Goal: Task Accomplishment & Management: Complete application form

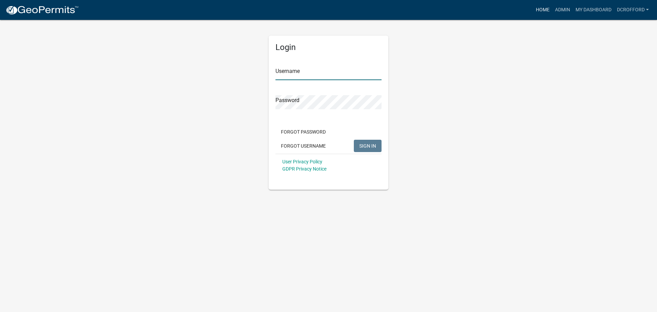
type input "dcrofford"
click at [537, 10] on link "Home" at bounding box center [542, 9] width 19 height 13
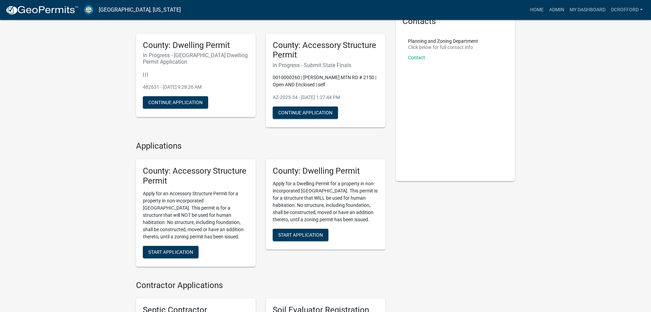
scroll to position [103, 0]
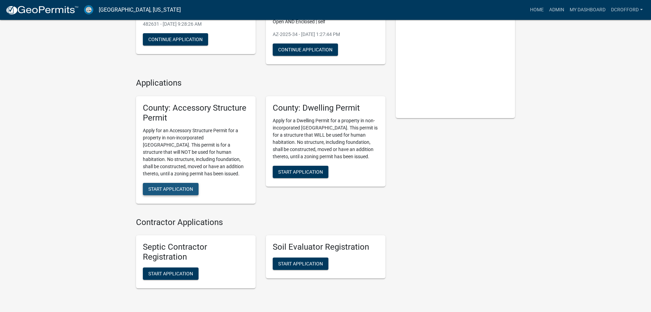
click at [174, 188] on span "Start Application" at bounding box center [170, 188] width 45 height 5
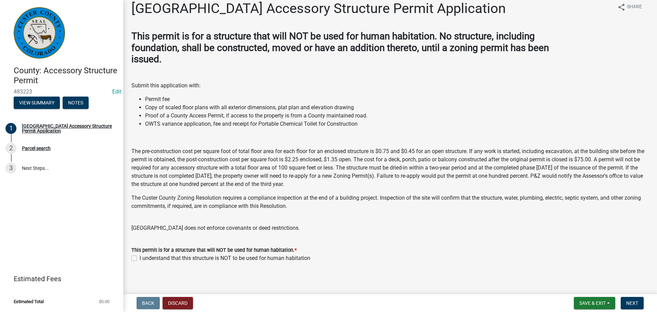
scroll to position [12, 0]
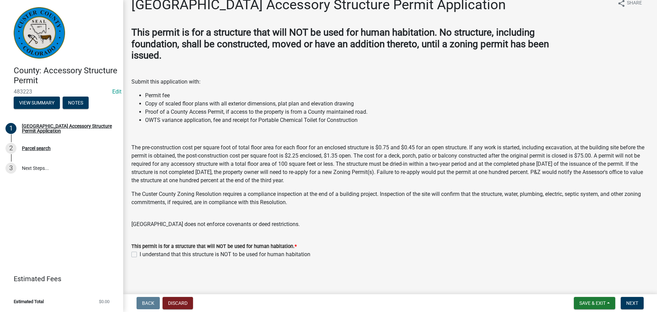
click at [140, 254] on label "I understand that this structure is NOT to be used for human habitation" at bounding box center [225, 254] width 171 height 8
click at [140, 254] on input "I understand that this structure is NOT to be used for human habitation" at bounding box center [142, 252] width 4 height 4
checkbox input "true"
click at [631, 302] on span "Next" at bounding box center [632, 302] width 12 height 5
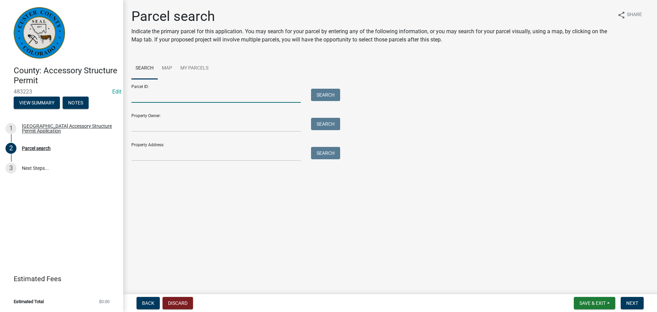
click at [175, 89] on input "Parcel ID:" at bounding box center [215, 96] width 169 height 14
click at [174, 93] on input "Parcel ID:" at bounding box center [215, 96] width 169 height 14
type input "0010033738"
click at [340, 95] on button "Search" at bounding box center [325, 95] width 29 height 12
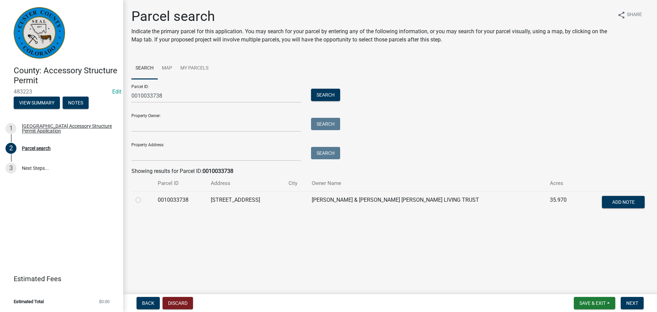
click at [144, 196] on label at bounding box center [144, 196] width 0 height 0
click at [144, 200] on input "radio" at bounding box center [146, 198] width 4 height 4
radio input "true"
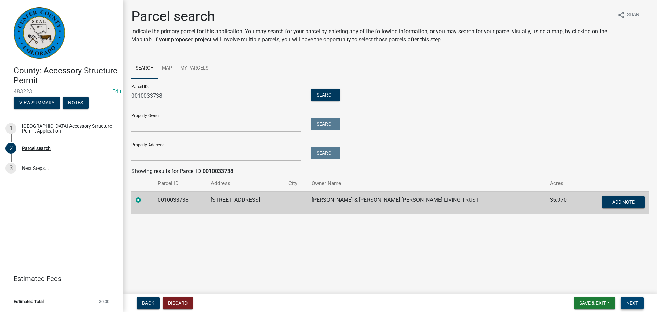
click at [627, 301] on span "Next" at bounding box center [632, 302] width 12 height 5
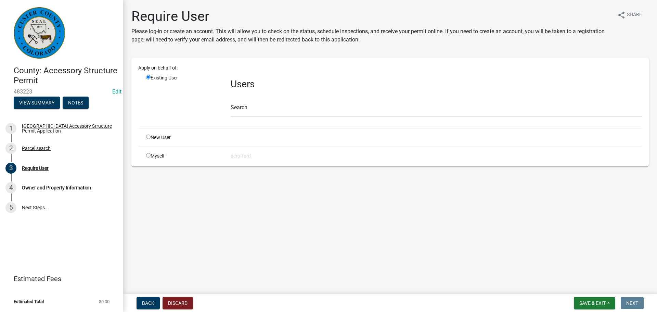
click at [148, 137] on input "radio" at bounding box center [148, 136] width 4 height 4
radio input "true"
radio input "false"
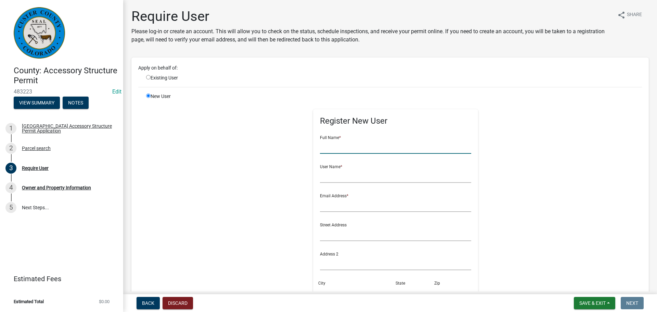
click at [367, 147] on input "text" at bounding box center [395, 147] width 151 height 14
type input "[PERSON_NAME] and [PERSON_NAME] and [PERSON_NAME]"
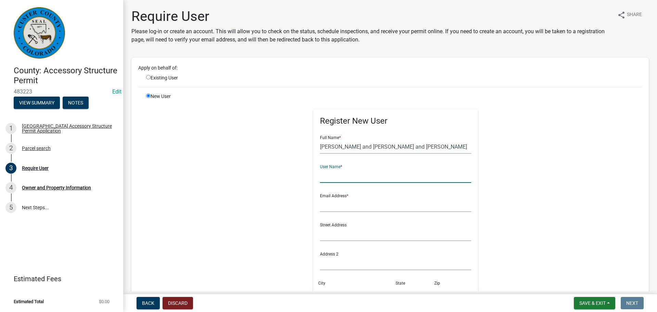
click at [364, 173] on input "text" at bounding box center [395, 176] width 151 height 14
type input "[PERSON_NAME]"
click at [354, 208] on input "text" at bounding box center [395, 205] width 151 height 14
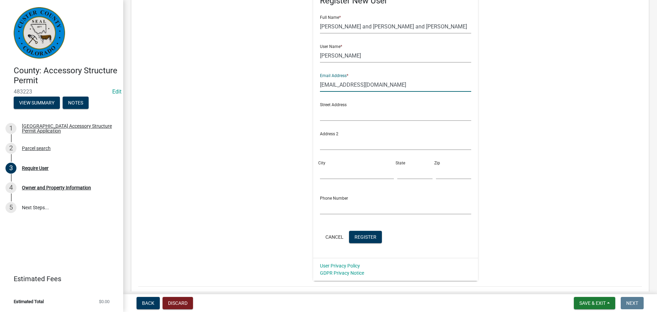
scroll to position [137, 0]
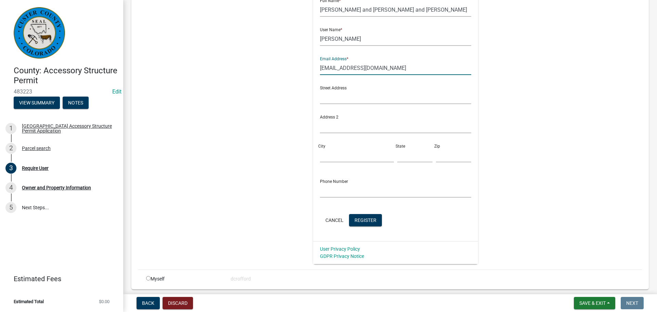
type input "[EMAIL_ADDRESS][DOMAIN_NAME]"
click at [350, 97] on input "text" at bounding box center [395, 97] width 151 height 14
type input "[STREET_ADDRESS]"
click at [331, 144] on div "City" at bounding box center [356, 150] width 77 height 24
click at [328, 152] on input "City" at bounding box center [357, 155] width 74 height 14
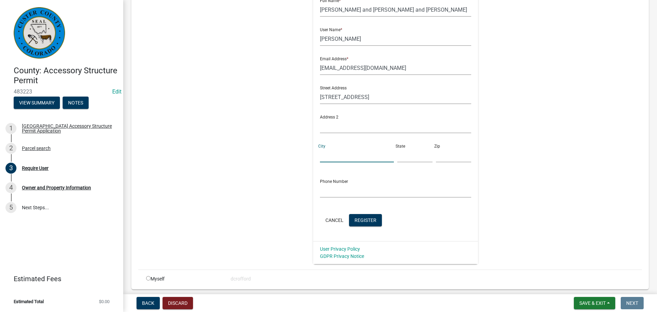
type input "Westcliffe"
type input "Co"
type input "81252"
type input "7192853709"
click at [352, 188] on input "7192853709" at bounding box center [395, 190] width 151 height 14
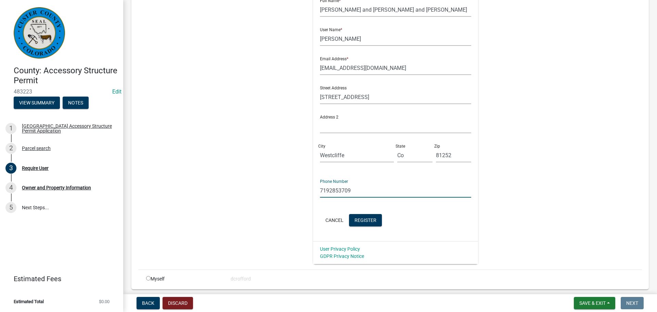
click at [352, 188] on input "7192853709" at bounding box center [395, 190] width 151 height 14
type input "7203338433"
click at [362, 222] on span "Register" at bounding box center [365, 219] width 22 height 5
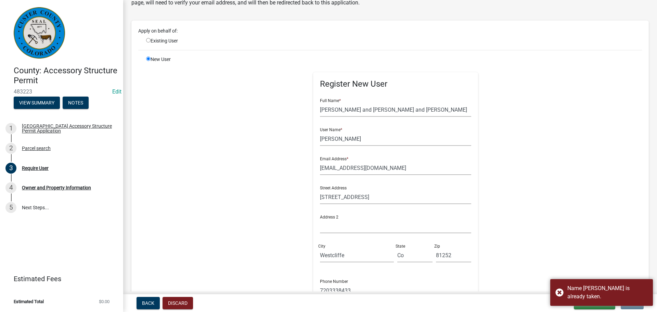
scroll to position [34, 0]
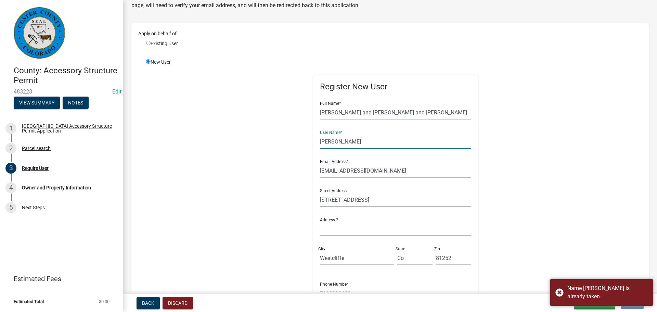
click at [320, 143] on input "[PERSON_NAME]" at bounding box center [395, 141] width 151 height 14
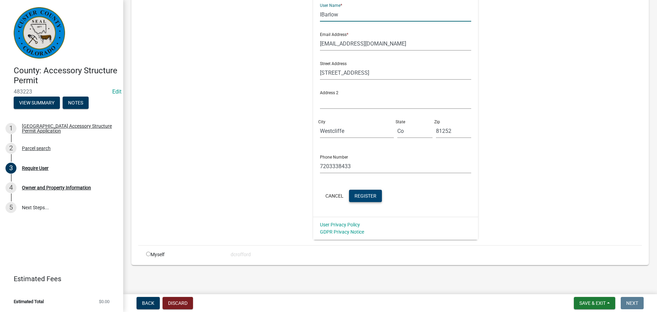
scroll to position [161, 0]
type input "IBarlow"
click at [367, 195] on span "Register" at bounding box center [365, 194] width 22 height 5
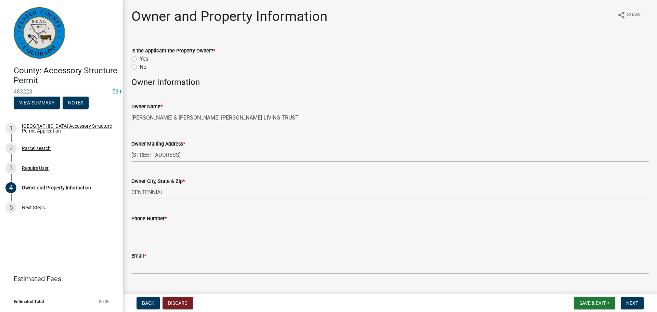
click at [140, 58] on label "Yes" at bounding box center [144, 59] width 9 height 8
click at [140, 58] on input "Yes" at bounding box center [142, 57] width 4 height 4
radio input "true"
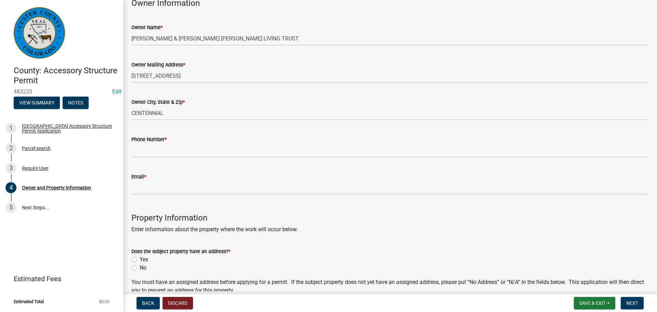
scroll to position [171, 0]
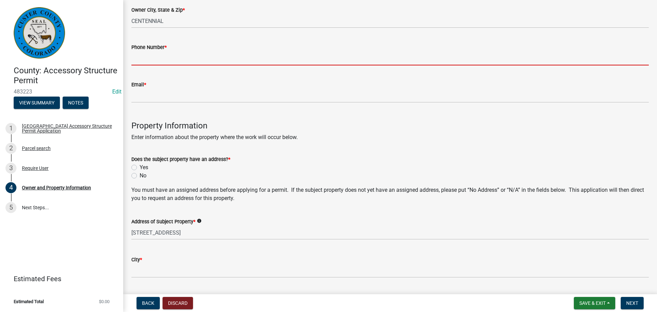
click at [159, 57] on input "Phone Number *" at bounding box center [389, 58] width 517 height 14
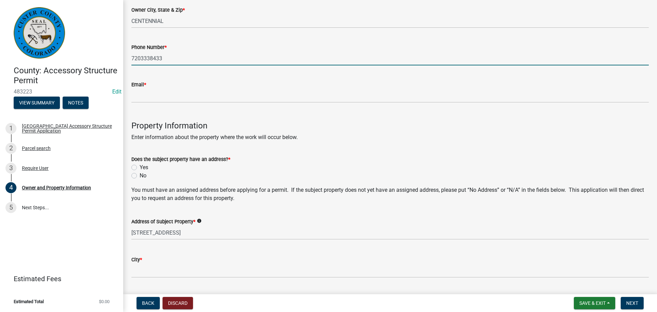
type input "7203338433"
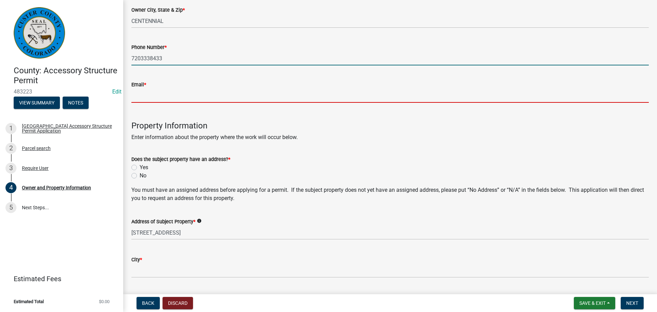
click at [149, 96] on input "Email *" at bounding box center [389, 96] width 517 height 14
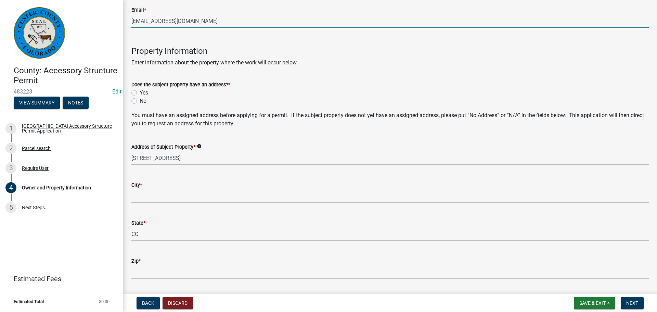
scroll to position [308, 0]
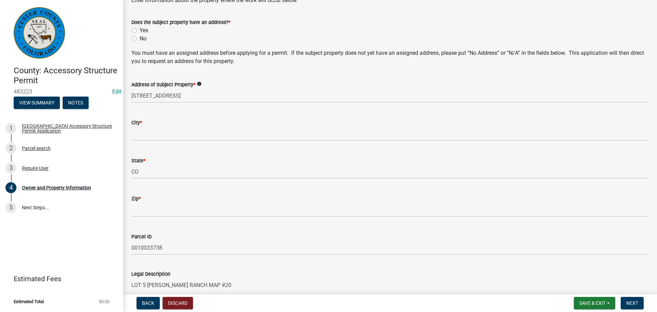
type input "[EMAIL_ADDRESS][DOMAIN_NAME]"
click at [140, 30] on label "Yes" at bounding box center [144, 30] width 9 height 8
click at [140, 30] on input "Yes" at bounding box center [142, 28] width 4 height 4
radio input "true"
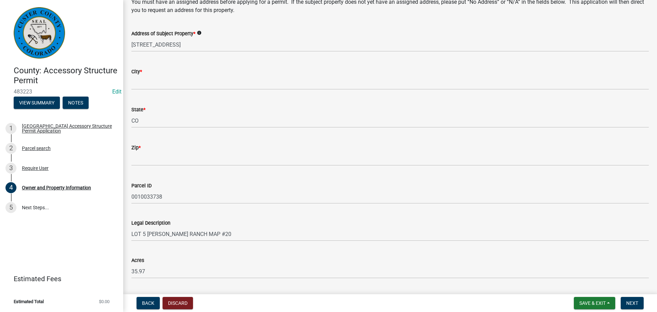
scroll to position [376, 0]
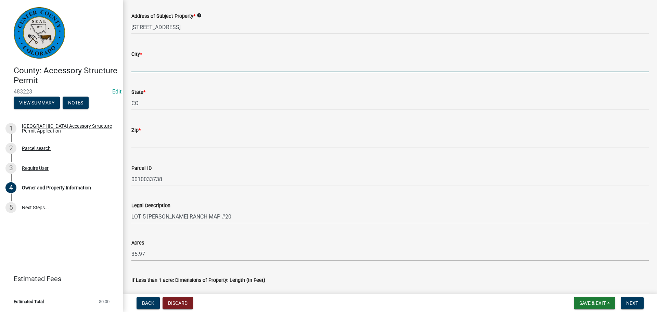
click at [172, 63] on input "City *" at bounding box center [389, 65] width 517 height 14
type input "Westcliffe"
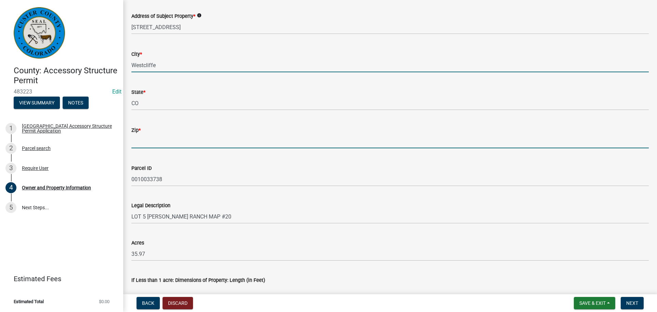
type input "81252"
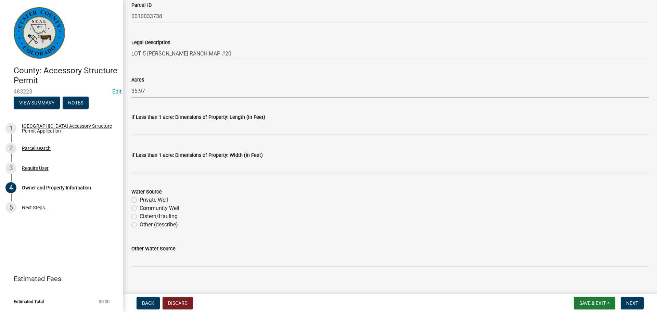
scroll to position [546, 0]
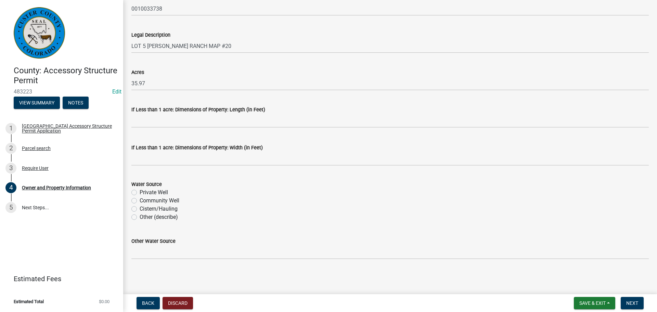
click at [140, 193] on label "Private Well" at bounding box center [154, 192] width 28 height 8
click at [140, 193] on input "Private Well" at bounding box center [142, 190] width 4 height 4
radio input "true"
click at [140, 216] on label "Other (describe)" at bounding box center [159, 217] width 38 height 8
click at [140, 216] on input "Other (describe)" at bounding box center [142, 215] width 4 height 4
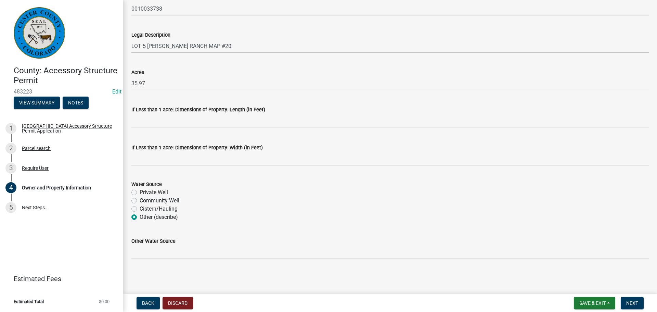
radio input "true"
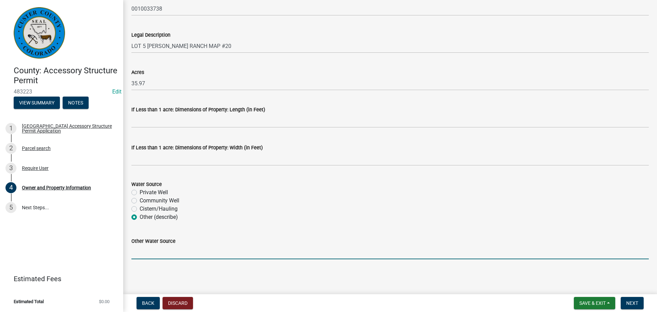
click at [169, 256] on input "Other Water Source" at bounding box center [389, 252] width 517 height 14
type input "N"
click at [140, 192] on label "Private Well" at bounding box center [154, 192] width 28 height 8
click at [140, 192] on input "Private Well" at bounding box center [142, 190] width 4 height 4
radio input "true"
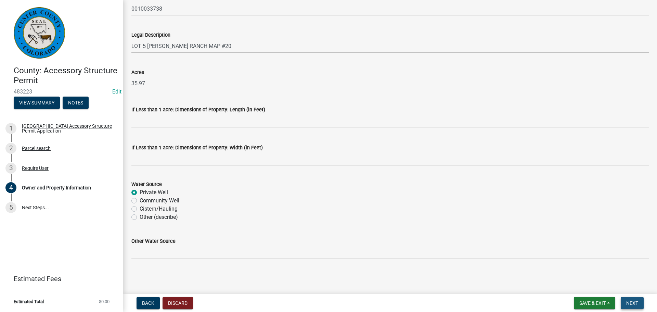
click at [639, 303] on button "Next" at bounding box center [631, 302] width 23 height 12
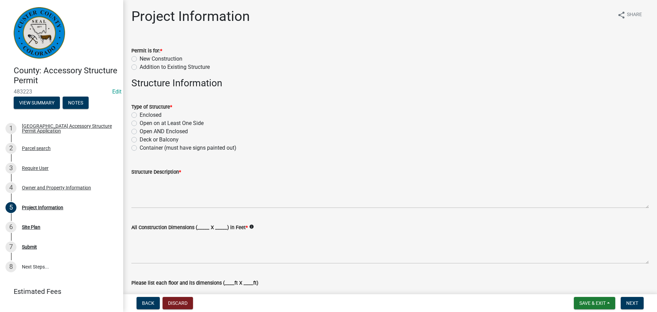
click at [140, 58] on label "New Construction" at bounding box center [161, 59] width 43 height 8
click at [140, 58] on input "New Construction" at bounding box center [142, 57] width 4 height 4
radio input "true"
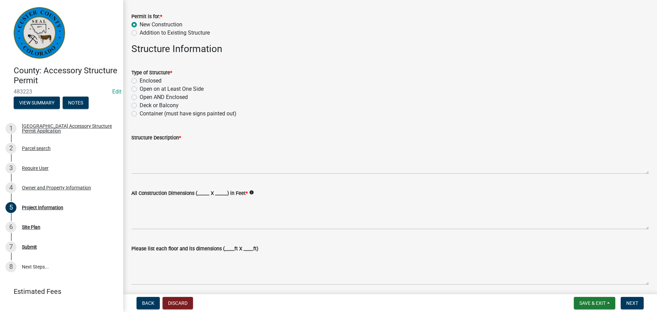
click at [140, 80] on label "Enclosed" at bounding box center [151, 81] width 22 height 8
click at [140, 80] on input "Enclosed" at bounding box center [142, 79] width 4 height 4
radio input "true"
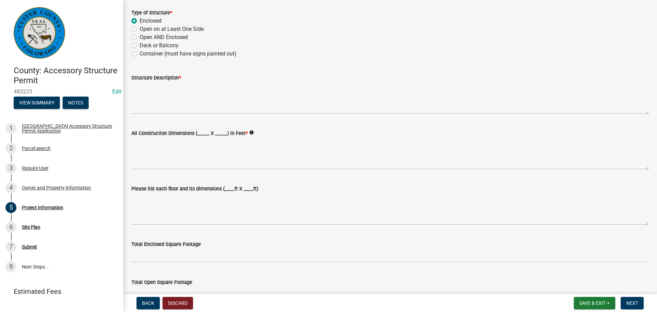
scroll to position [103, 0]
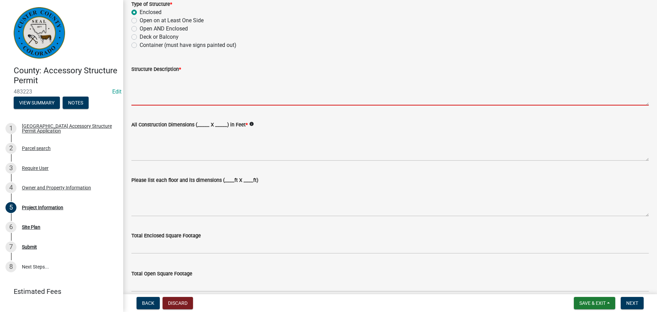
click at [178, 83] on textarea "Structure Description *" at bounding box center [389, 89] width 517 height 32
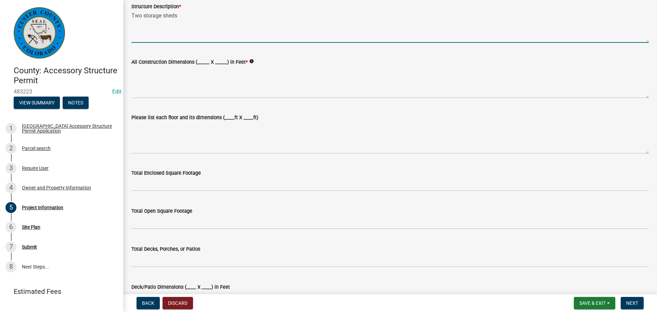
scroll to position [171, 0]
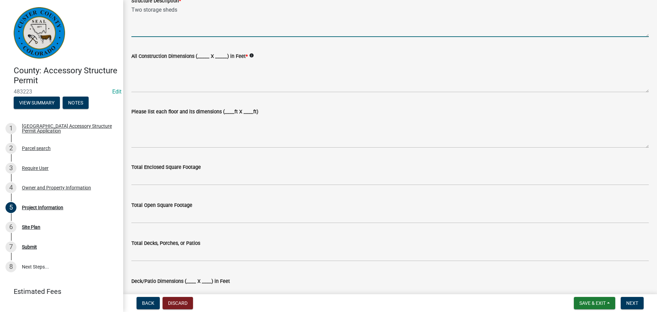
type textarea "Two storage sheds"
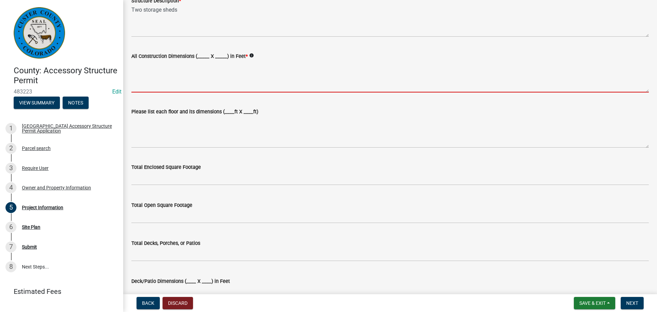
click at [181, 84] on textarea "All Construction Dimensions (_____ X _____) in Feet *" at bounding box center [389, 76] width 517 height 32
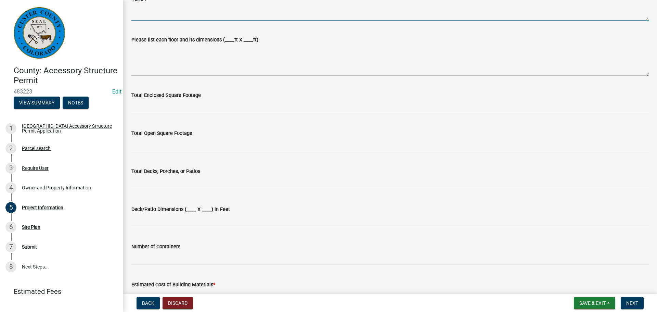
scroll to position [274, 0]
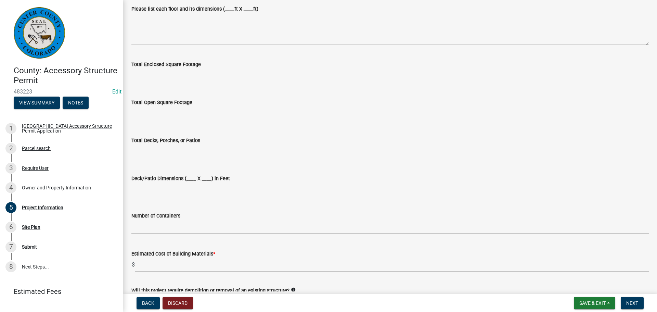
type textarea "12x24 12x24"
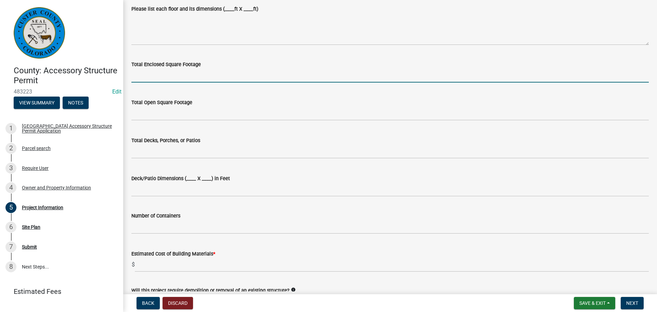
click at [176, 72] on input "text" at bounding box center [389, 75] width 517 height 14
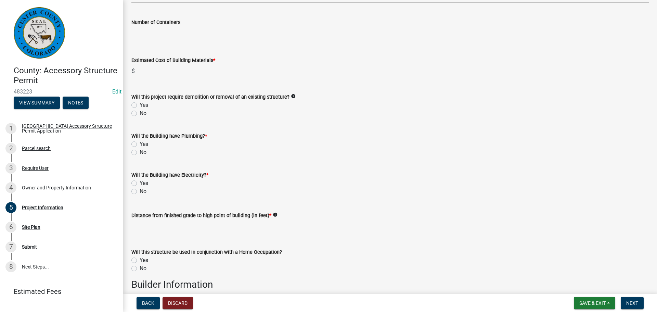
scroll to position [479, 0]
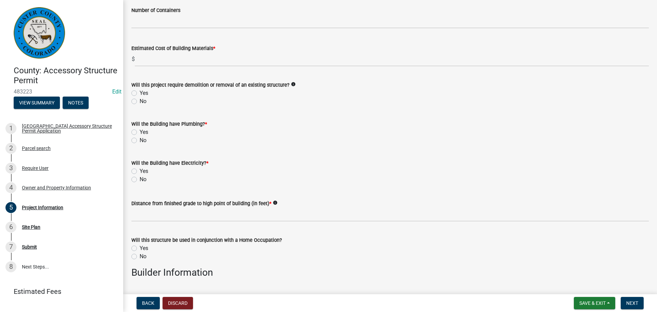
type input "288"
click at [184, 67] on wm-data-entity-input "Estimated Cost of Building Materials * $" at bounding box center [389, 54] width 517 height 38
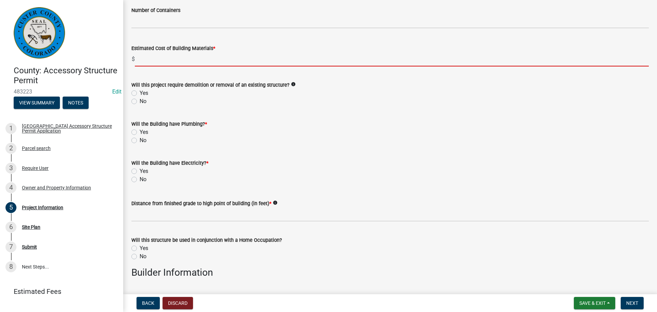
click at [183, 64] on input "text" at bounding box center [392, 59] width 514 height 14
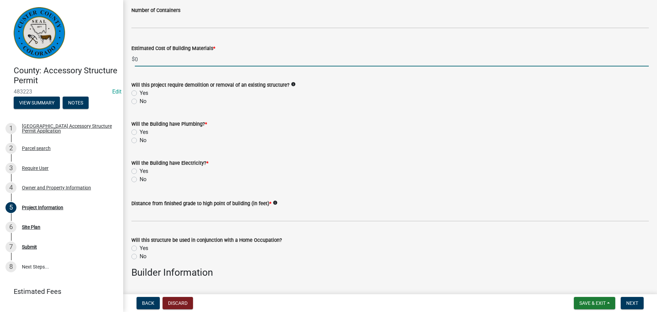
type input "0"
click at [140, 101] on label "No" at bounding box center [143, 101] width 7 height 8
click at [140, 101] on input "No" at bounding box center [142, 99] width 4 height 4
radio input "true"
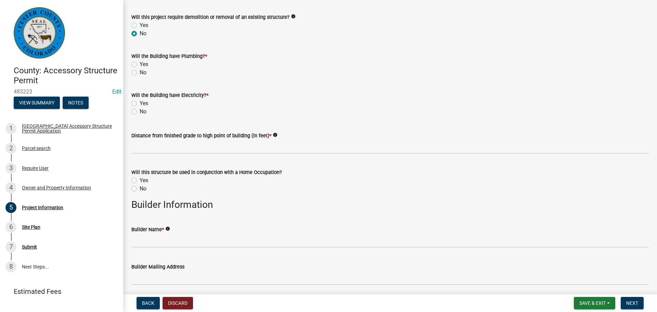
scroll to position [547, 0]
click at [140, 70] on label "No" at bounding box center [143, 72] width 7 height 8
click at [140, 70] on input "No" at bounding box center [142, 70] width 4 height 4
radio input "true"
click at [140, 112] on label "No" at bounding box center [143, 111] width 7 height 8
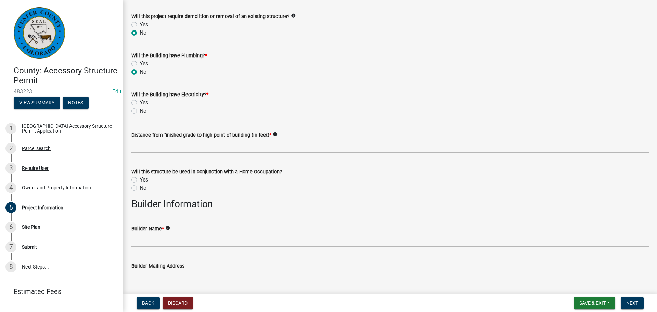
click at [140, 111] on input "No" at bounding box center [142, 109] width 4 height 4
radio input "true"
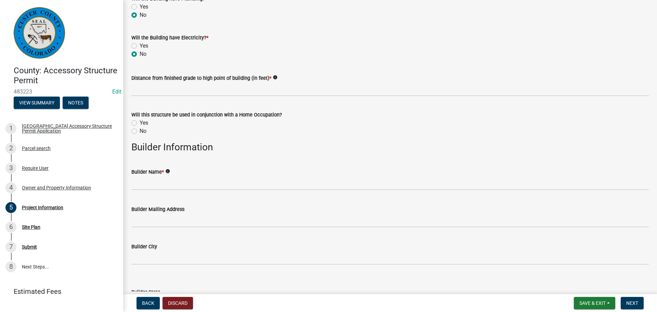
scroll to position [615, 0]
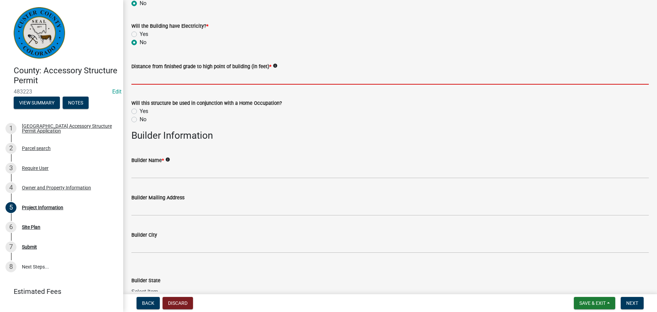
click at [168, 75] on input "text" at bounding box center [389, 77] width 517 height 14
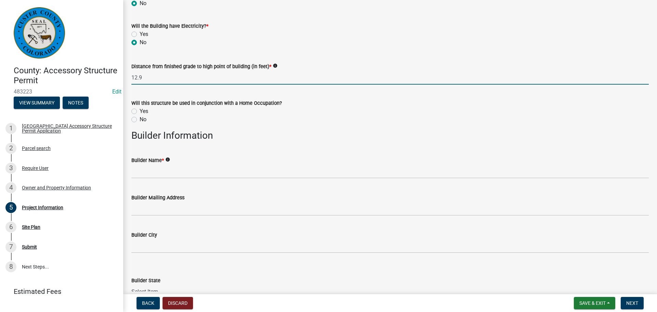
scroll to position [650, 0]
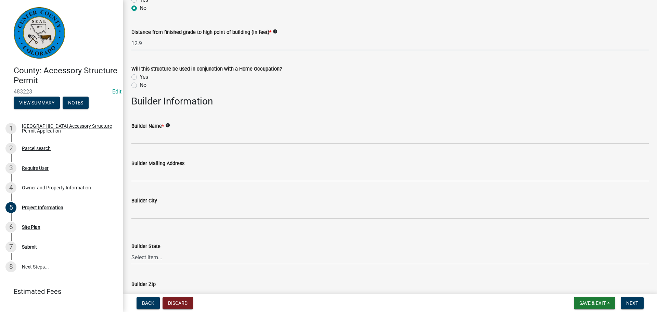
type input "12.9"
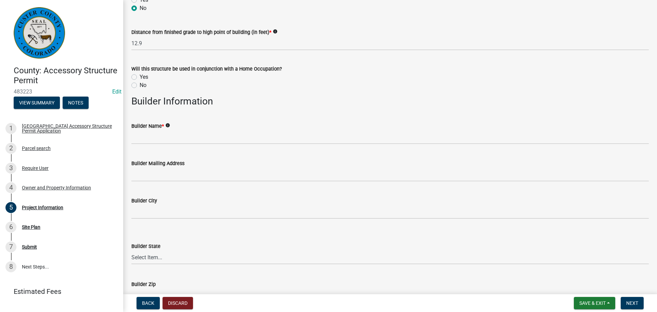
click at [140, 86] on label "No" at bounding box center [143, 85] width 7 height 8
click at [140, 85] on input "No" at bounding box center [142, 83] width 4 height 4
radio input "true"
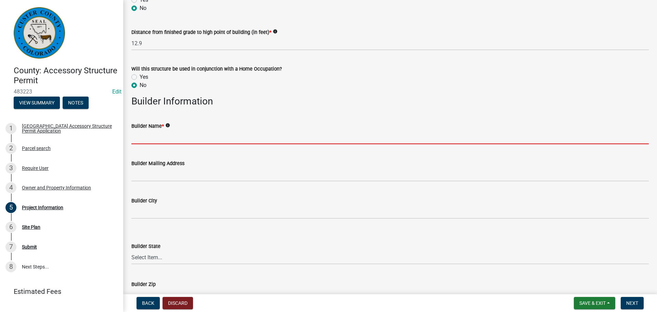
click at [140, 136] on input "Builder Name *" at bounding box center [389, 137] width 517 height 14
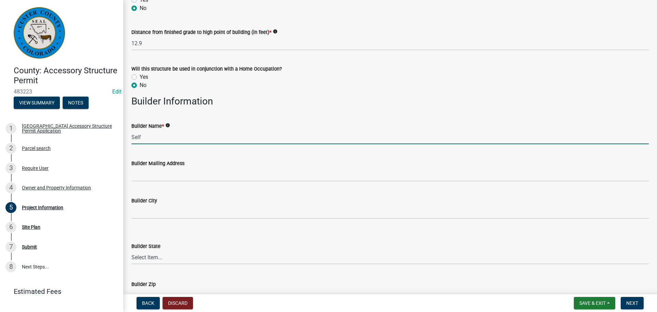
type input "Self"
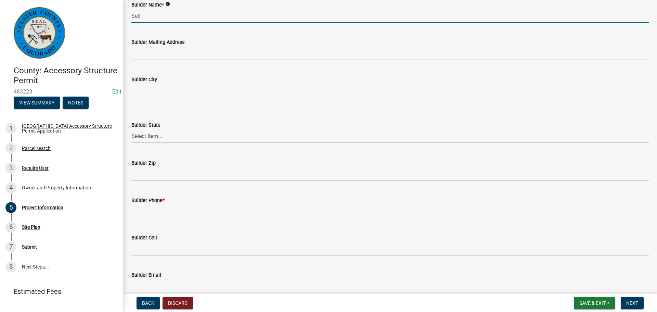
scroll to position [786, 0]
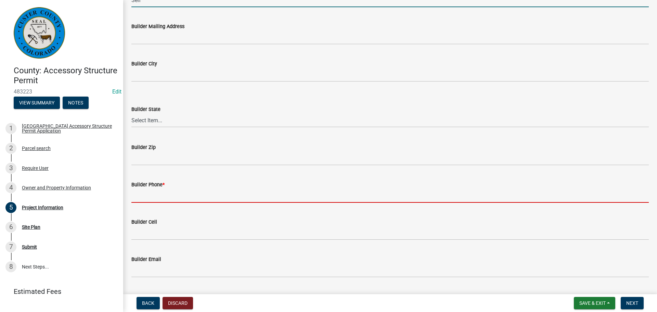
click at [140, 194] on input "Builder Phone *" at bounding box center [389, 195] width 517 height 14
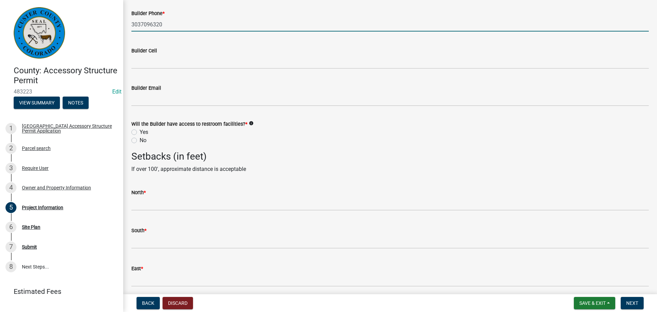
scroll to position [992, 0]
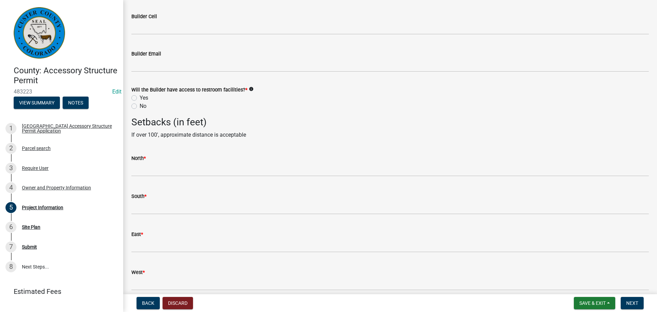
type input "3037096320"
click at [140, 97] on label "Yes" at bounding box center [144, 98] width 9 height 8
click at [140, 97] on input "Yes" at bounding box center [142, 96] width 4 height 4
radio input "true"
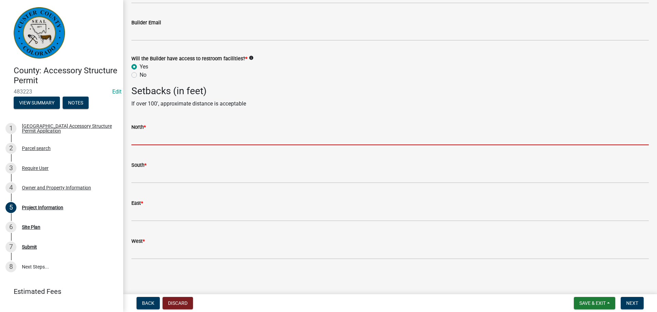
click at [181, 137] on input "text" at bounding box center [389, 138] width 517 height 14
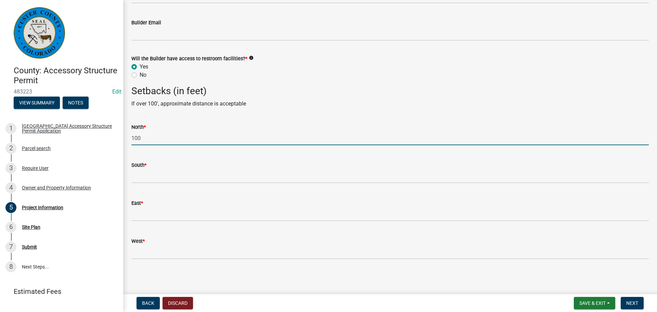
type input "100"
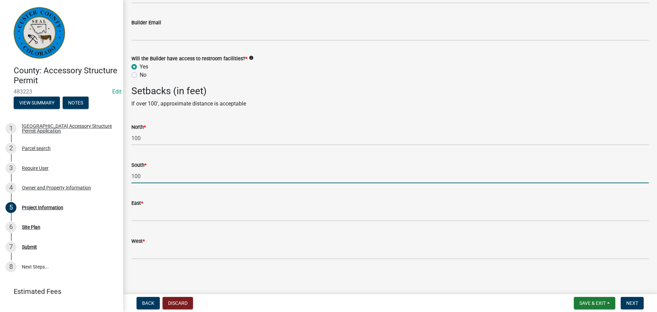
type input "100"
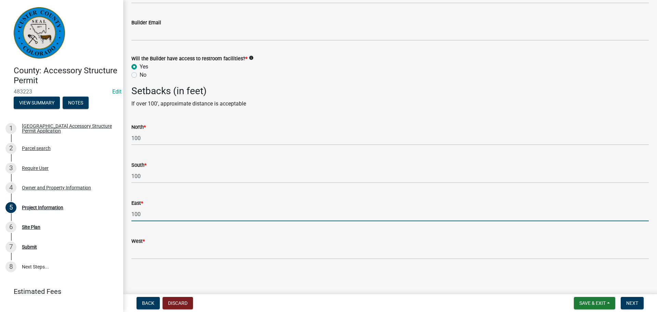
type input "100"
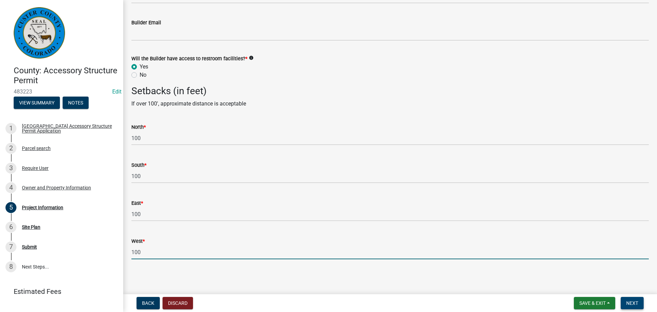
type input "100"
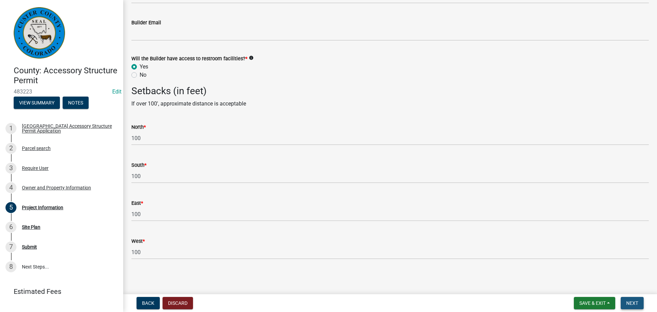
click at [632, 301] on span "Next" at bounding box center [632, 302] width 12 height 5
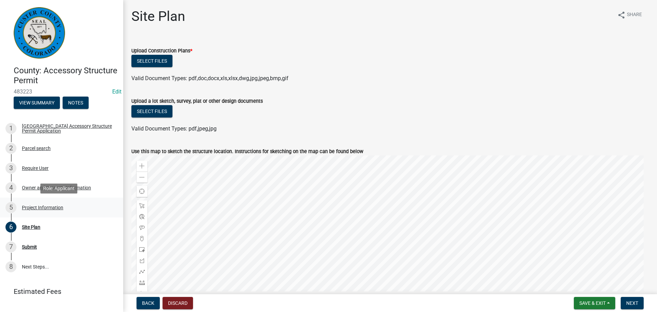
click at [31, 206] on div "Project Information" at bounding box center [42, 207] width 41 height 5
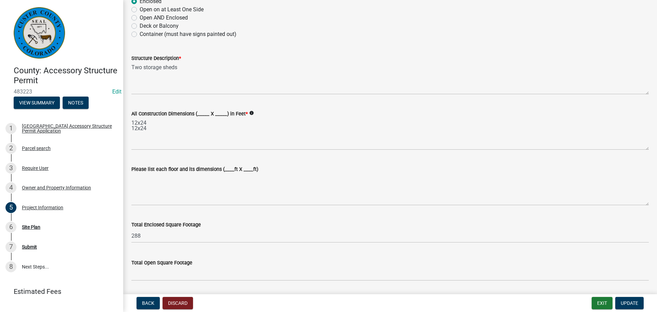
scroll to position [137, 0]
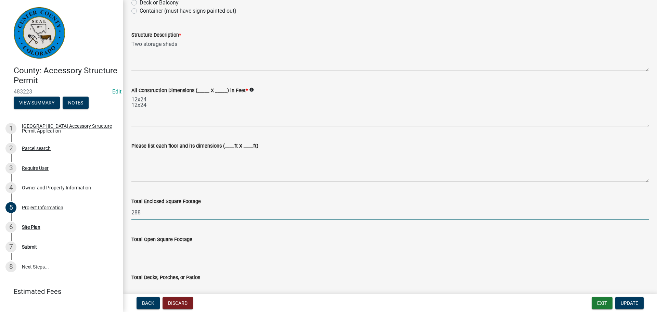
click at [159, 211] on input "288" at bounding box center [389, 212] width 517 height 14
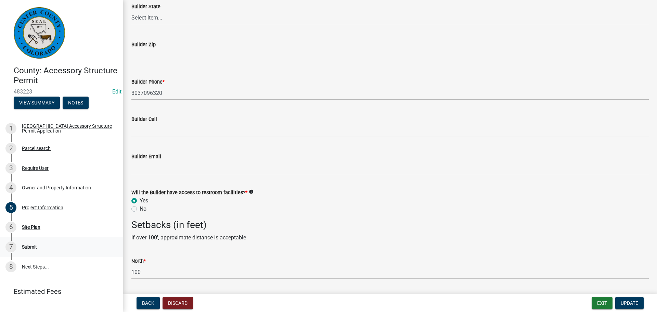
scroll to position [1023, 0]
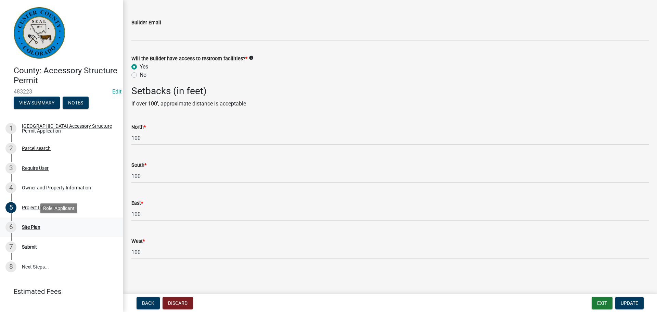
type input "576"
click at [28, 226] on div "Site Plan" at bounding box center [31, 226] width 18 height 5
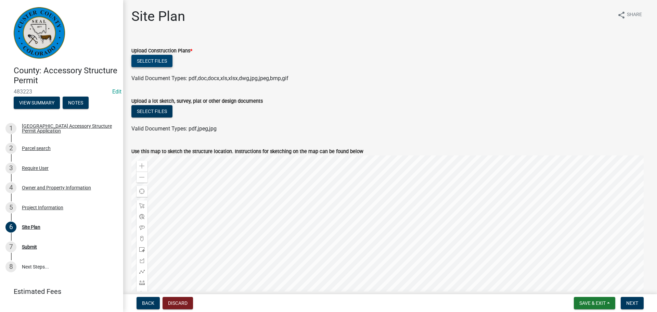
click at [157, 61] on button "Select files" at bounding box center [151, 61] width 41 height 12
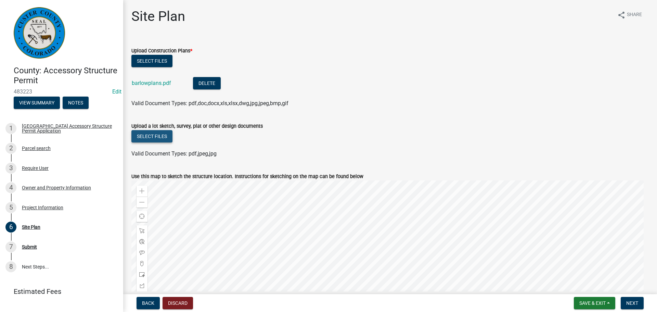
click at [157, 137] on button "Select files" at bounding box center [151, 136] width 41 height 12
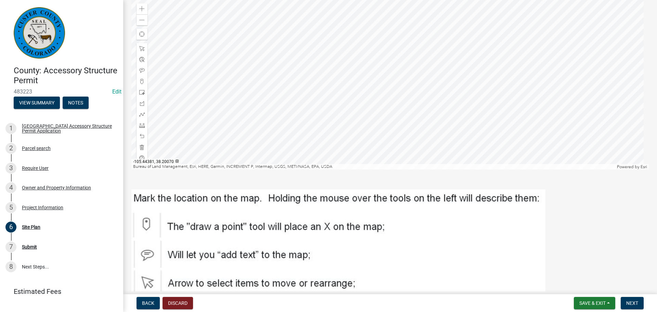
scroll to position [271, 0]
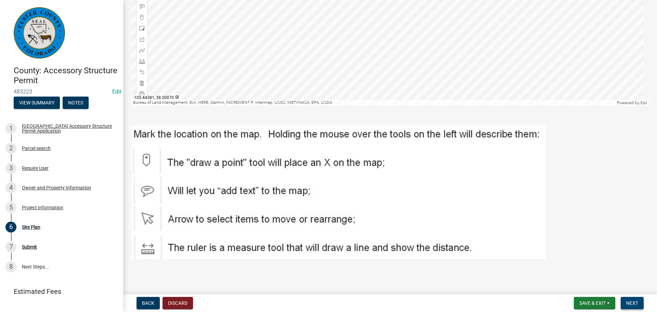
click at [633, 301] on span "Next" at bounding box center [632, 302] width 12 height 5
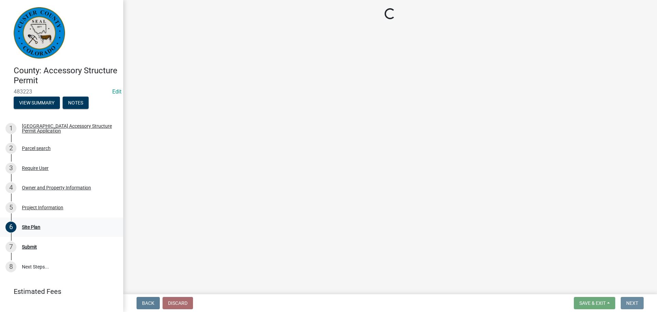
scroll to position [0, 0]
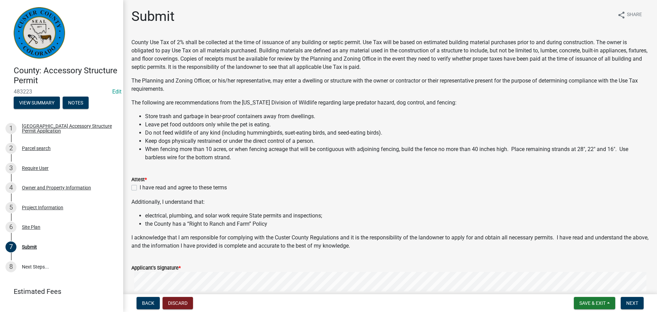
click at [140, 188] on label "I have read and agree to these terms" at bounding box center [183, 187] width 87 height 8
click at [140, 188] on input "I have read and agree to these terms" at bounding box center [142, 185] width 4 height 4
checkbox input "true"
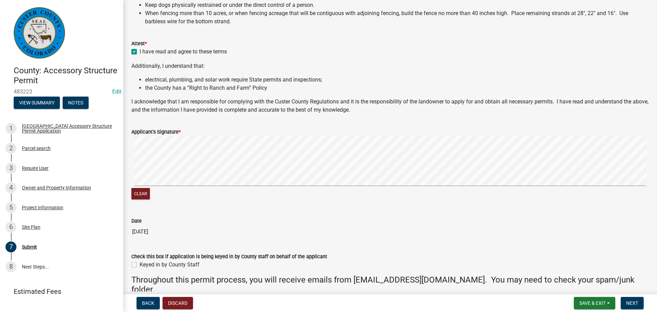
scroll to position [137, 0]
click at [144, 189] on div "Clear" at bounding box center [389, 167] width 517 height 65
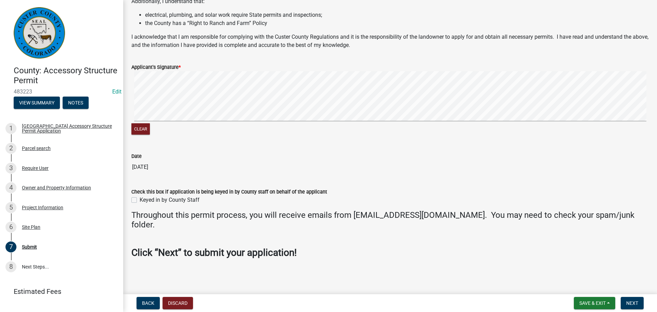
click at [140, 200] on label "Keyed in by County Staff" at bounding box center [170, 200] width 60 height 8
click at [140, 200] on input "Keyed in by County Staff" at bounding box center [142, 198] width 4 height 4
checkbox input "true"
click at [631, 301] on span "Next" at bounding box center [632, 302] width 12 height 5
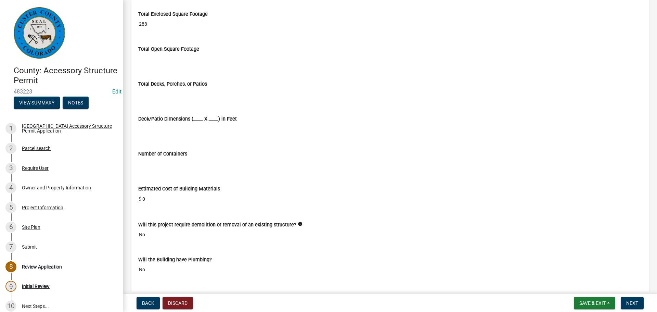
scroll to position [1573, 0]
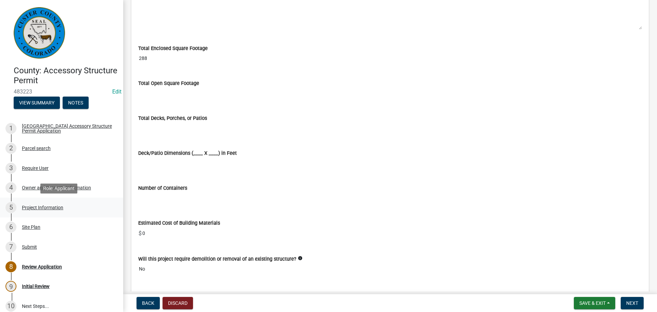
click at [31, 202] on div "5 Project Information" at bounding box center [58, 207] width 107 height 11
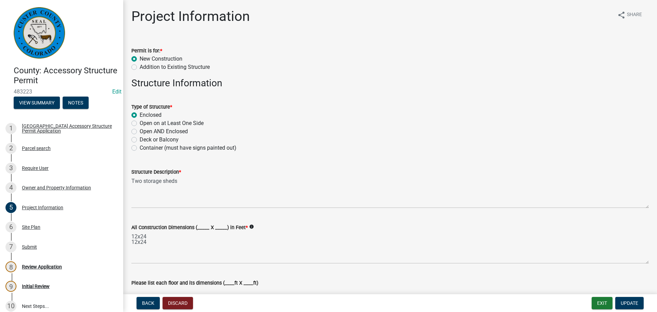
scroll to position [103, 0]
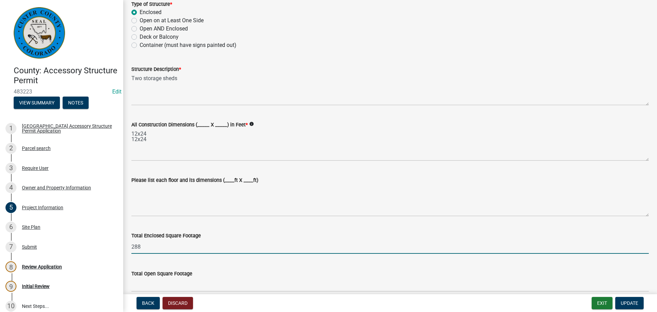
click at [170, 247] on input "288" at bounding box center [389, 246] width 517 height 14
type input "576"
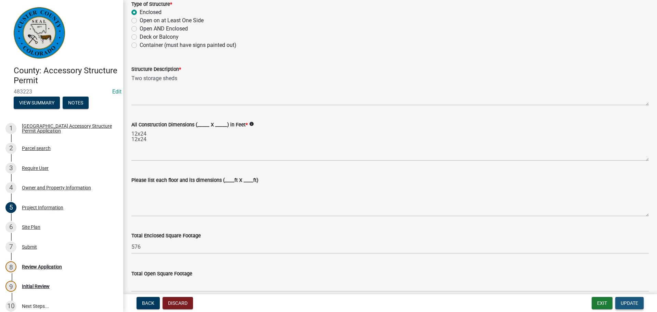
click at [624, 302] on span "Update" at bounding box center [628, 302] width 17 height 5
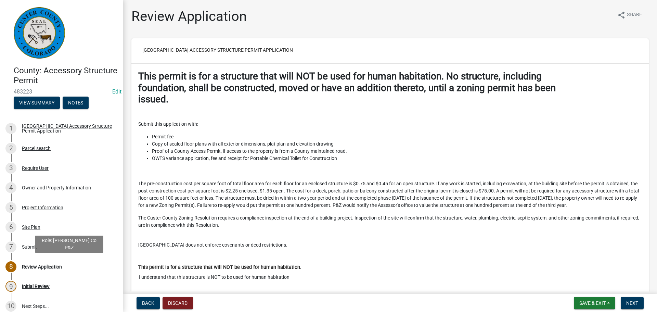
click at [31, 266] on div "Review Application" at bounding box center [42, 266] width 40 height 5
click at [31, 261] on div "8 Review Application" at bounding box center [58, 266] width 107 height 11
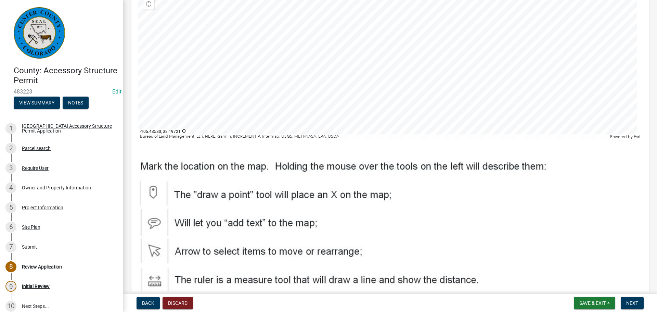
scroll to position [2701, 0]
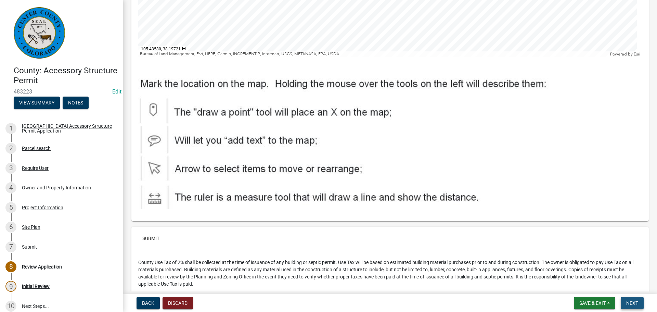
click at [638, 304] on button "Next" at bounding box center [631, 302] width 23 height 12
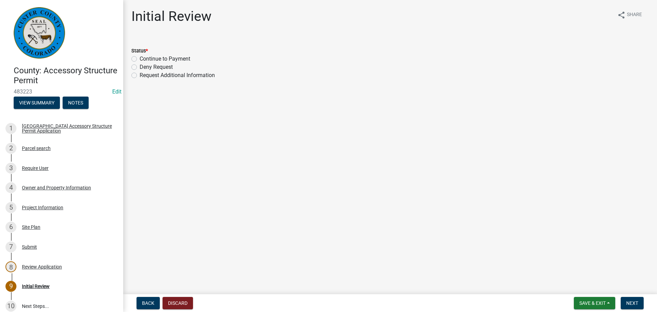
click at [140, 58] on label "Continue to Payment" at bounding box center [165, 59] width 51 height 8
click at [140, 58] on input "Continue to Payment" at bounding box center [142, 57] width 4 height 4
radio input "true"
click at [633, 303] on span "Next" at bounding box center [632, 302] width 12 height 5
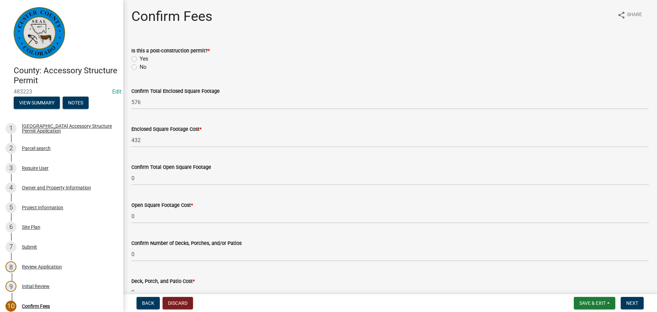
click at [140, 68] on label "No" at bounding box center [143, 67] width 7 height 8
click at [140, 67] on input "No" at bounding box center [142, 65] width 4 height 4
radio input "true"
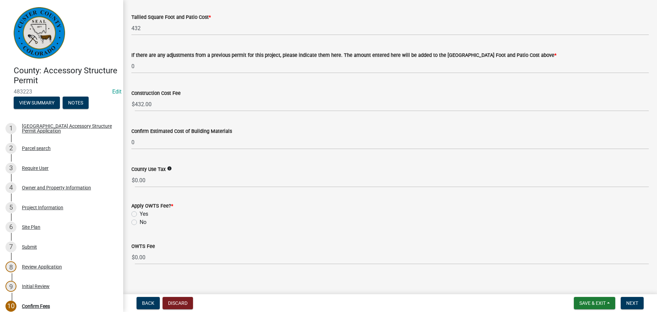
scroll to position [307, 0]
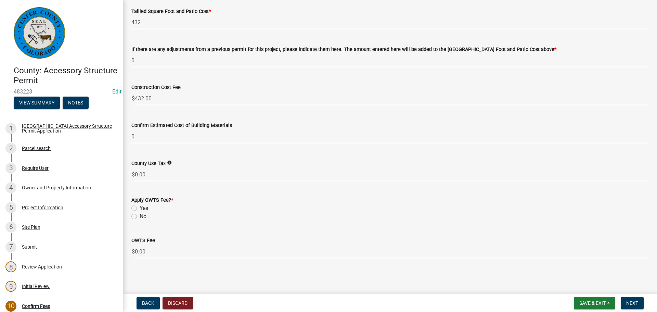
click at [140, 214] on label "No" at bounding box center [143, 216] width 7 height 8
click at [140, 214] on input "No" at bounding box center [142, 214] width 4 height 4
radio input "true"
click at [626, 307] on button "Next" at bounding box center [631, 302] width 23 height 12
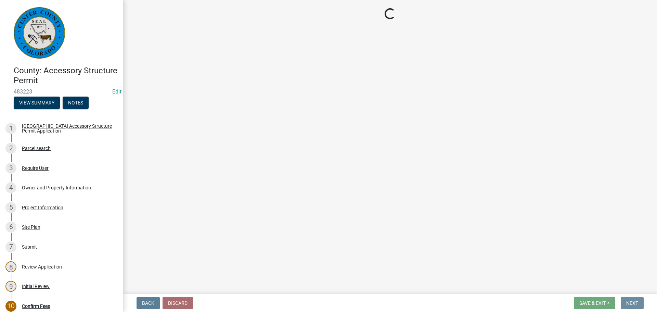
scroll to position [0, 0]
select select "3: 3"
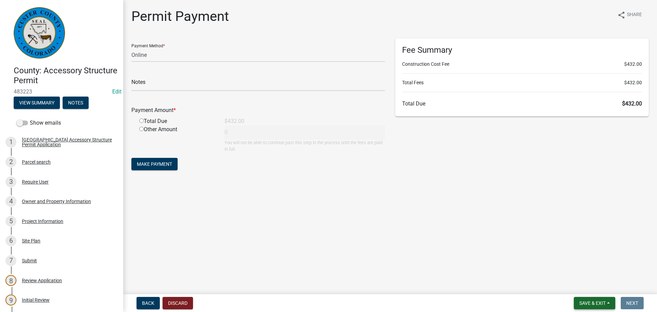
click at [581, 306] on button "Save & Exit" at bounding box center [593, 302] width 41 height 12
click at [581, 290] on button "Save & Exit" at bounding box center [587, 285] width 55 height 16
